Goal: Task Accomplishment & Management: Manage account settings

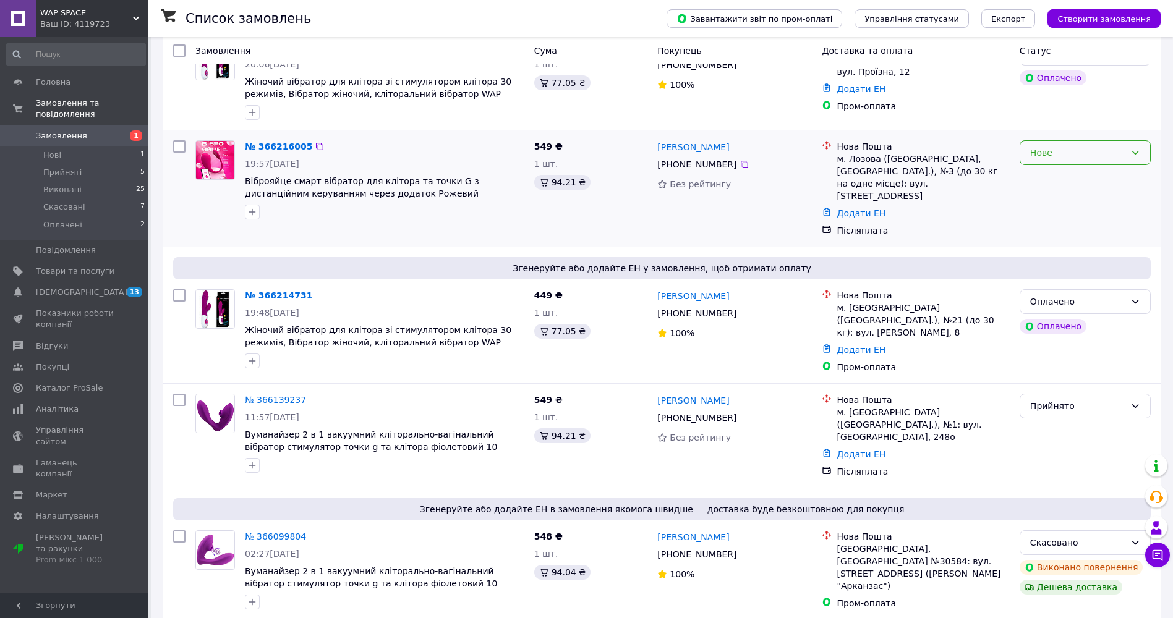
scroll to position [185, 0]
click at [1108, 294] on div "Оплачено" at bounding box center [1077, 301] width 95 height 14
click at [1095, 310] on li "Прийнято" at bounding box center [1085, 316] width 130 height 22
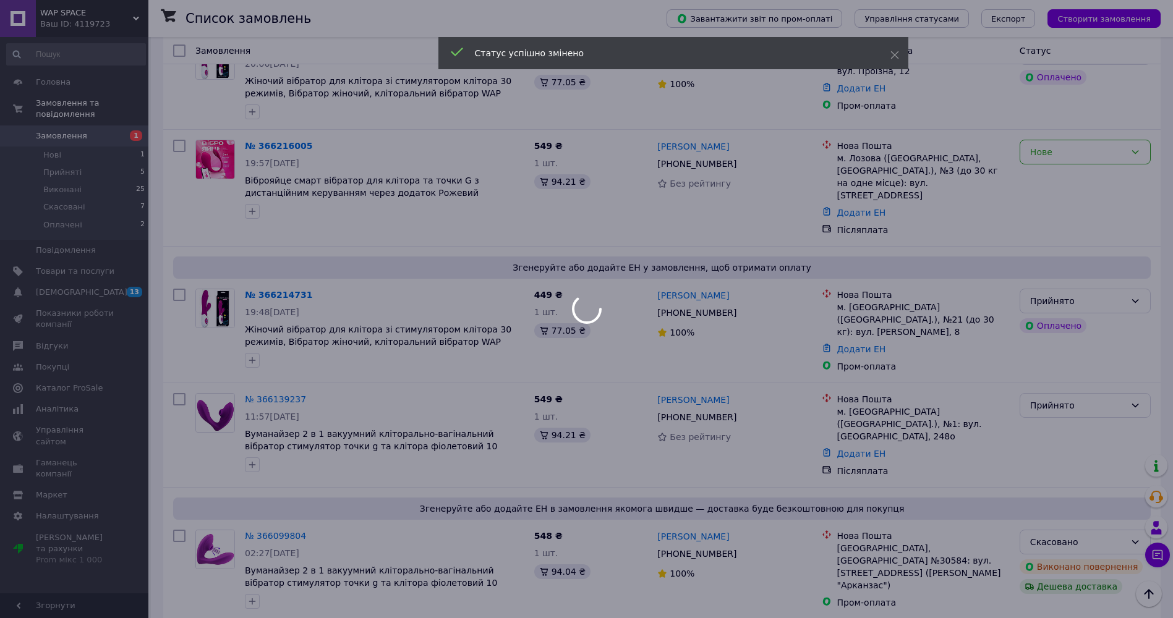
click at [1094, 155] on div at bounding box center [586, 309] width 1173 height 618
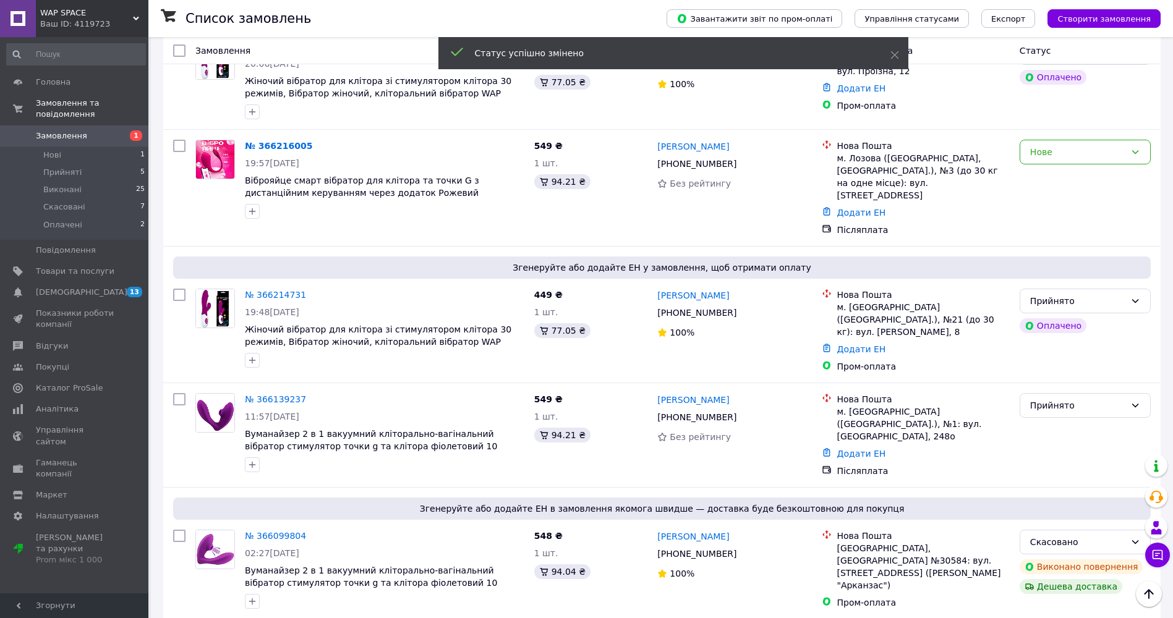
click at [1093, 157] on div "Нове" at bounding box center [1077, 152] width 95 height 14
click at [1105, 181] on li "Прийнято" at bounding box center [1085, 179] width 130 height 22
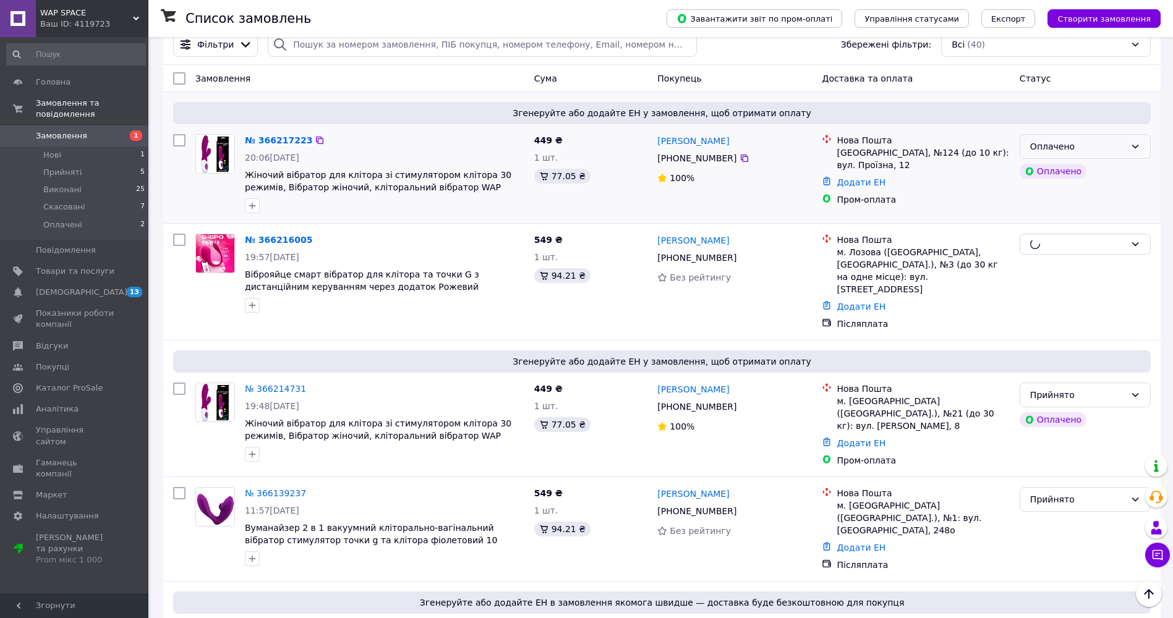
scroll to position [62, 0]
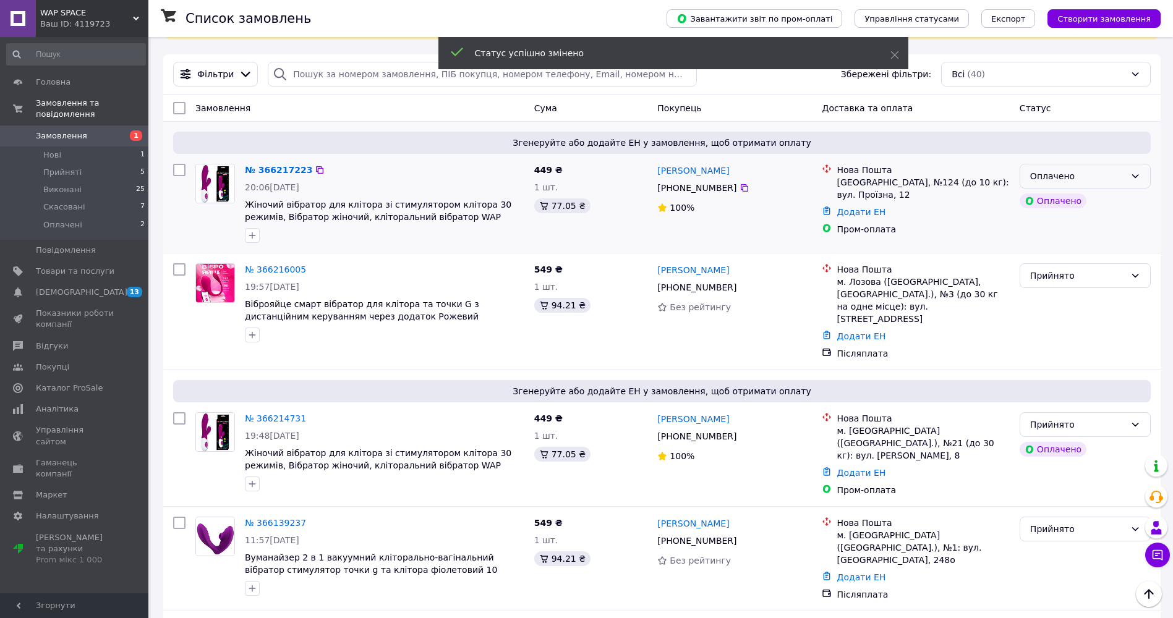
click at [1099, 176] on div "Оплачено" at bounding box center [1077, 176] width 95 height 14
click at [1097, 201] on li "Прийнято" at bounding box center [1085, 203] width 130 height 22
click at [55, 404] on span "Аналітика" at bounding box center [57, 409] width 43 height 11
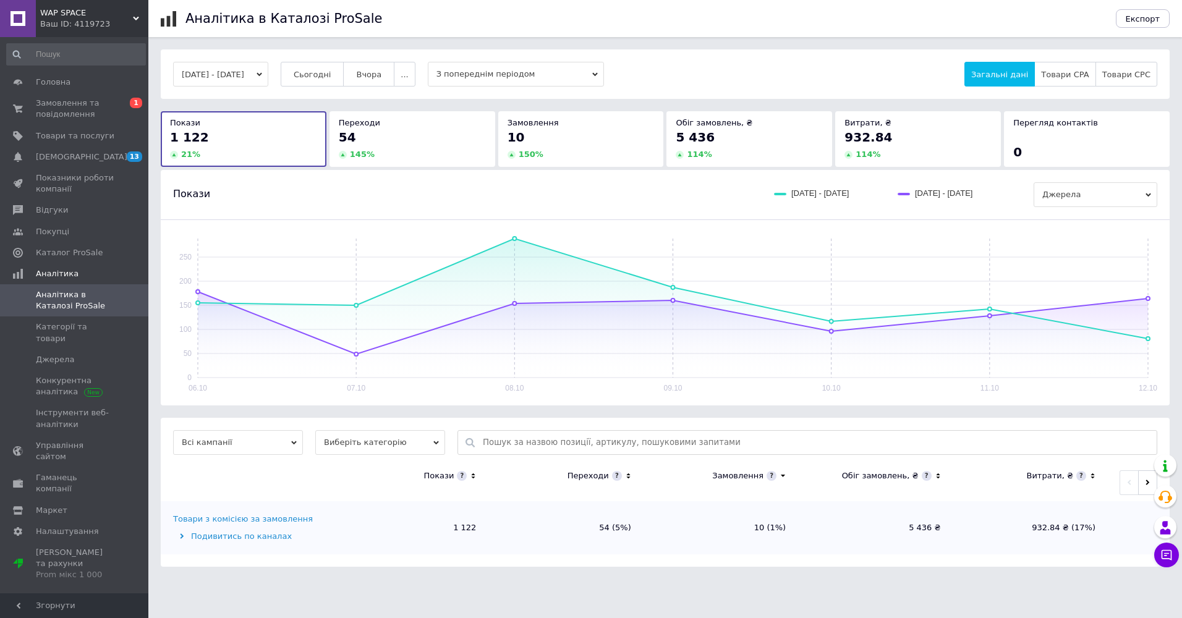
click at [308, 87] on div "[DATE] - [DATE] Сьогодні [GEOGRAPHIC_DATA] ... З попереднім періодом Загальні д…" at bounding box center [665, 73] width 1009 height 49
click at [314, 80] on button "Сьогодні" at bounding box center [313, 74] width 64 height 25
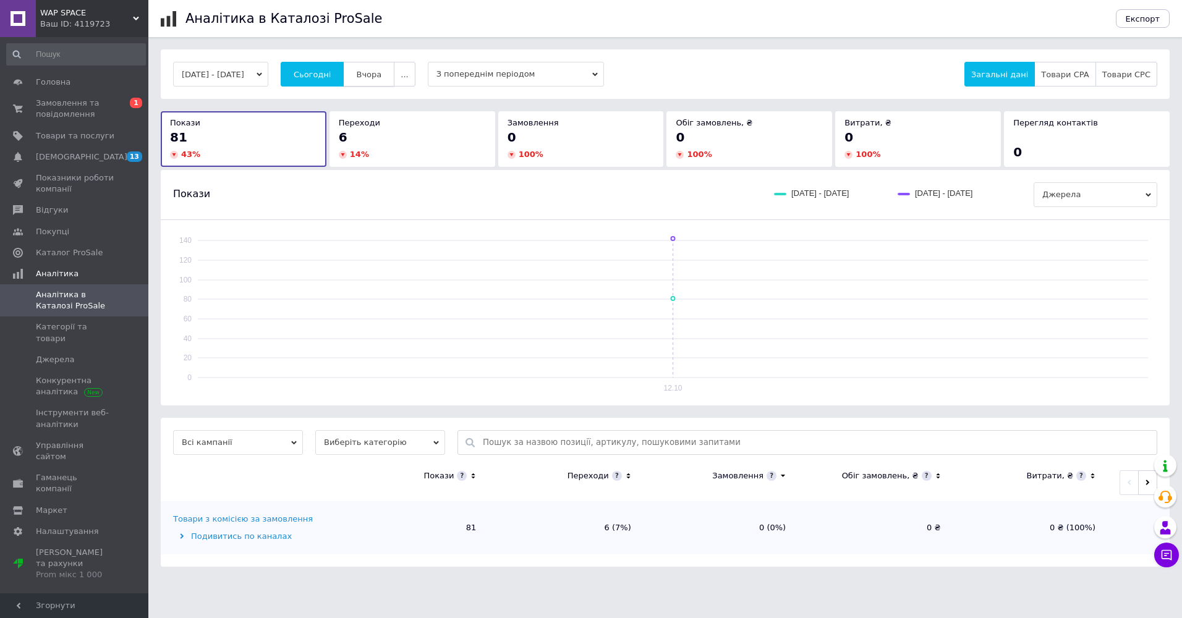
click at [394, 70] on button "Вчора" at bounding box center [368, 74] width 51 height 25
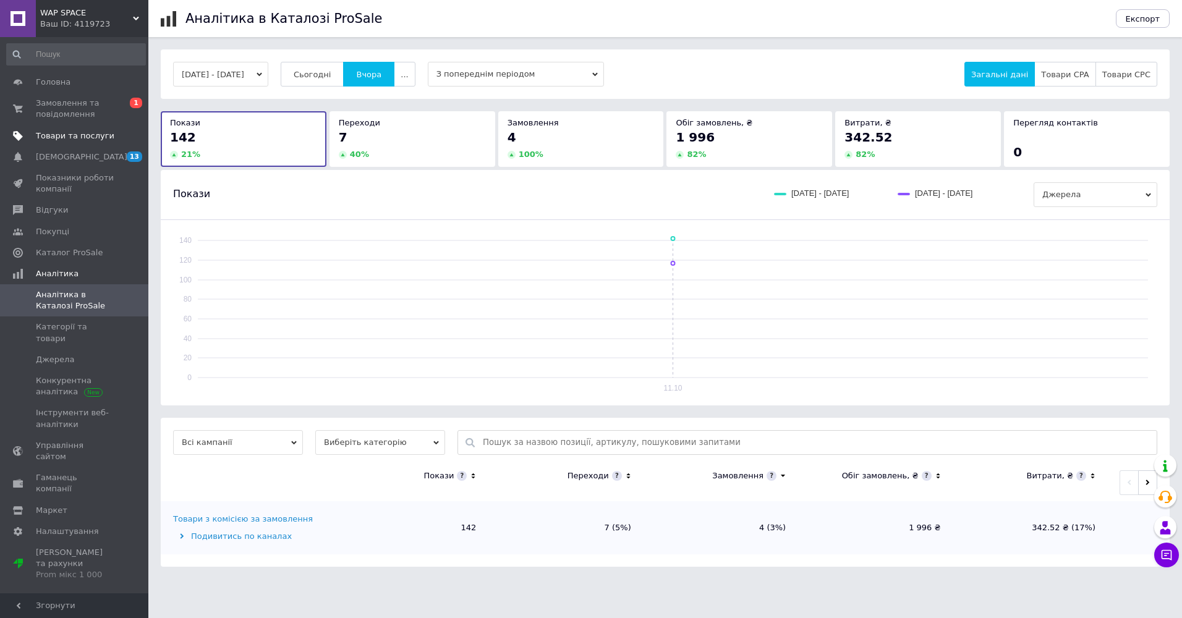
click at [86, 131] on span "Товари та послуги" at bounding box center [75, 135] width 79 height 11
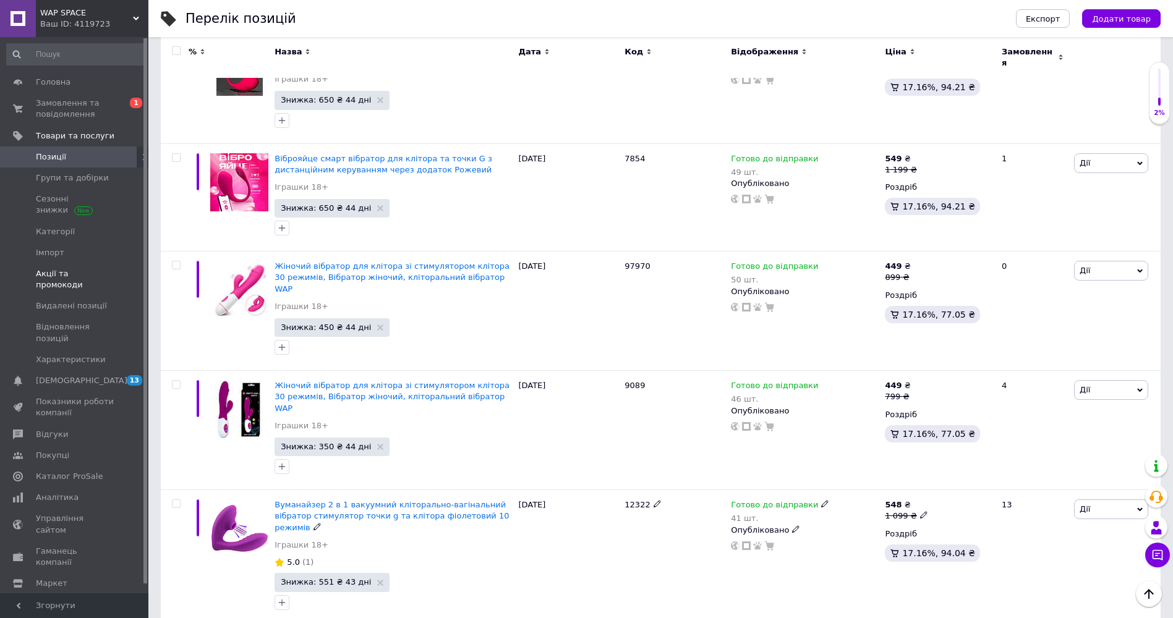
scroll to position [556, 0]
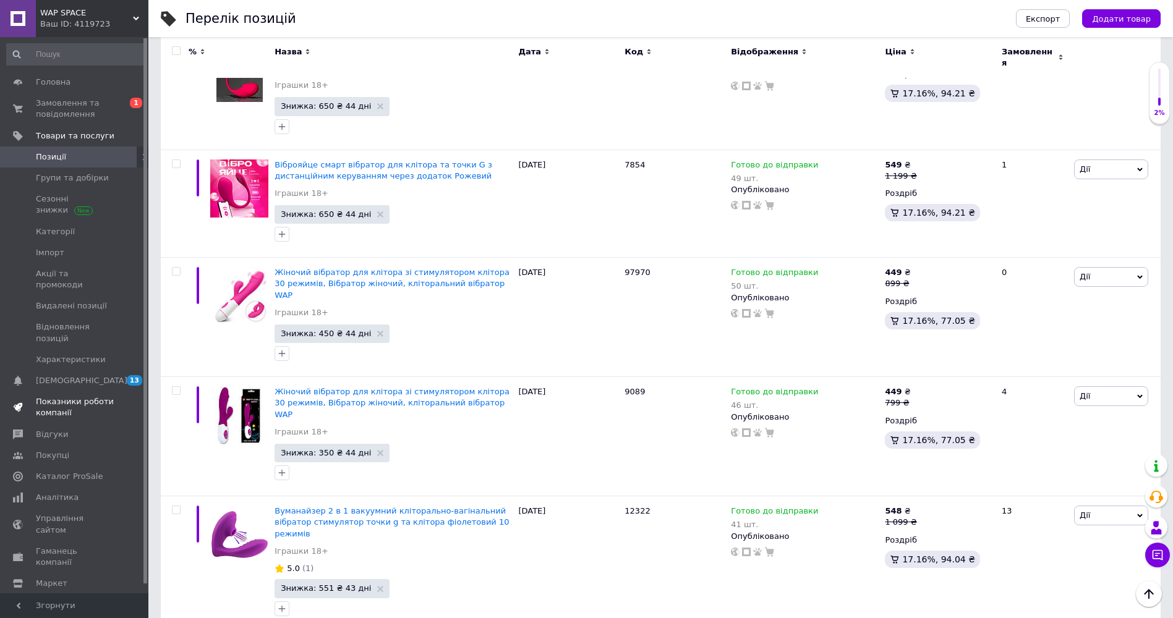
click at [51, 396] on span "Показники роботи компанії" at bounding box center [75, 407] width 79 height 22
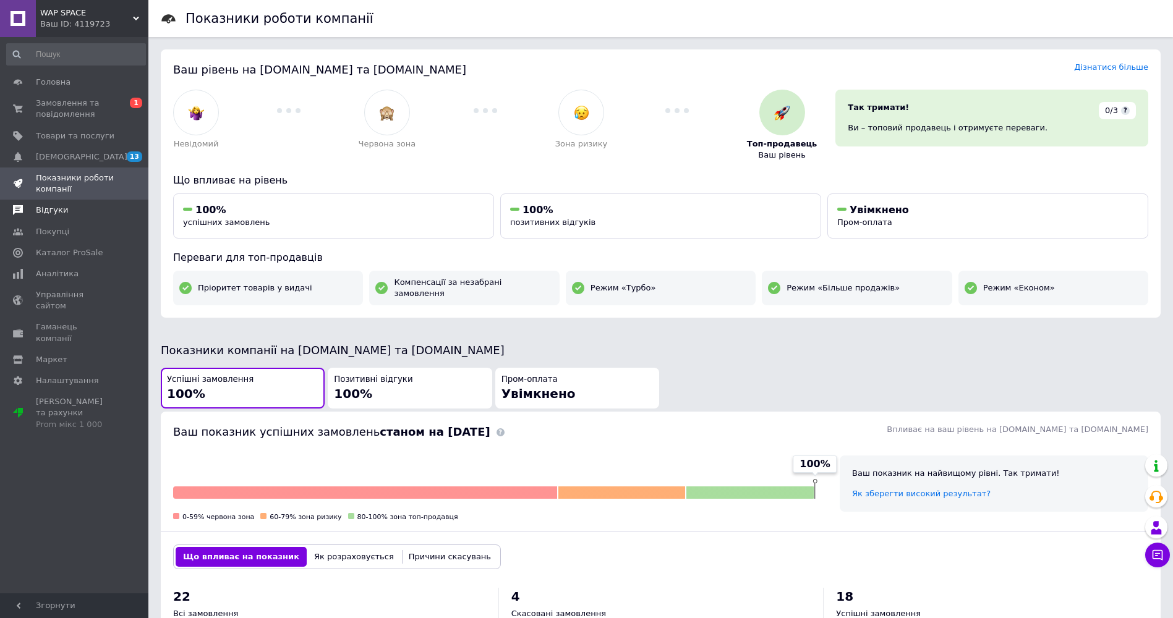
click at [49, 208] on span "Відгуки" at bounding box center [52, 210] width 32 height 11
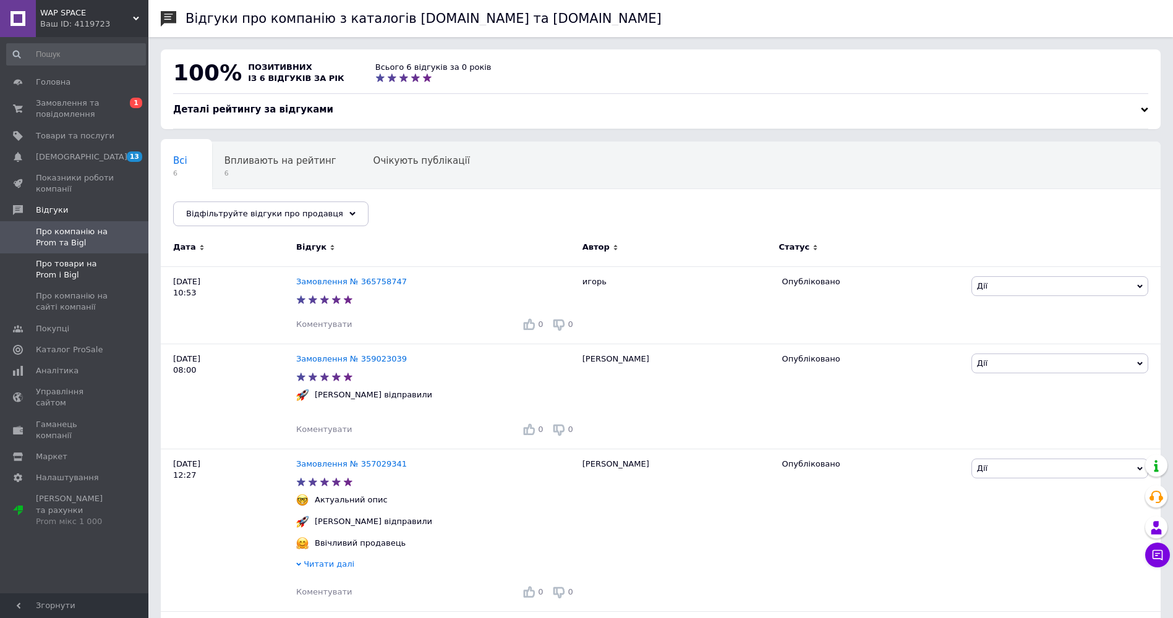
click at [56, 271] on span "Про товари на Prom і Bigl" at bounding box center [75, 269] width 79 height 22
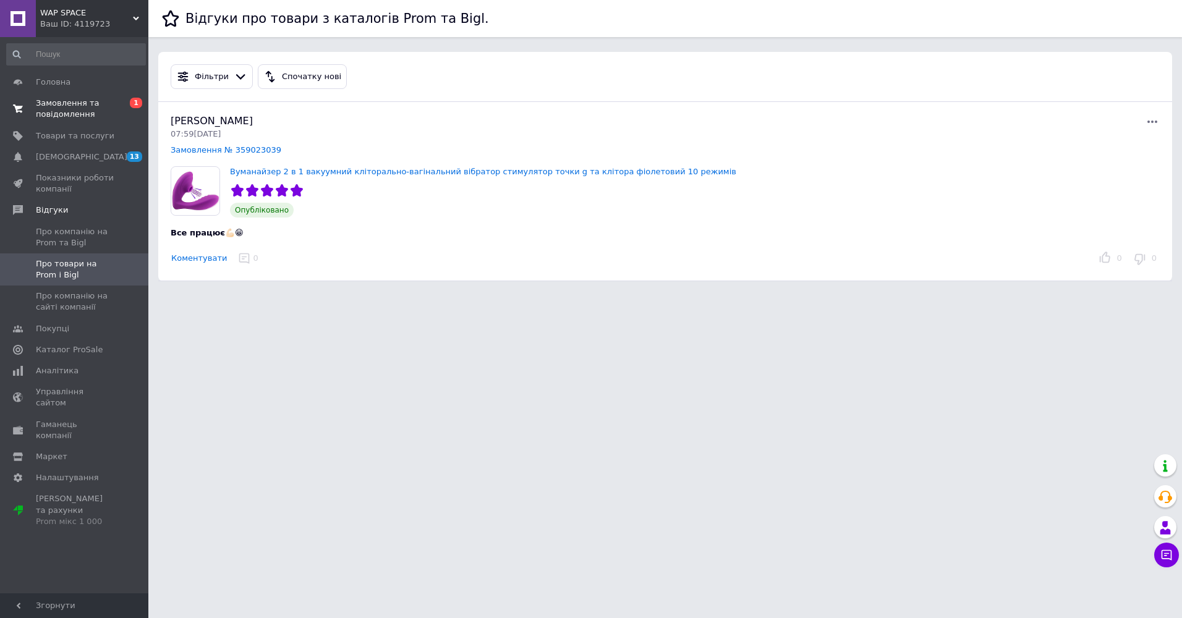
click at [58, 116] on span "Замовлення та повідомлення" at bounding box center [75, 109] width 79 height 22
